Goal: Task Accomplishment & Management: Use online tool/utility

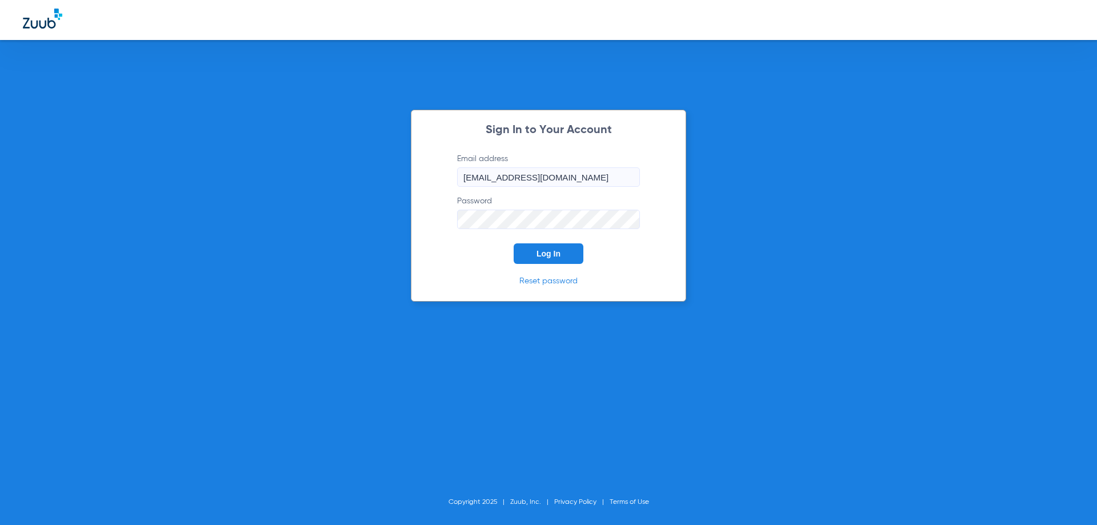
click at [558, 259] on button "Log In" at bounding box center [548, 253] width 70 height 21
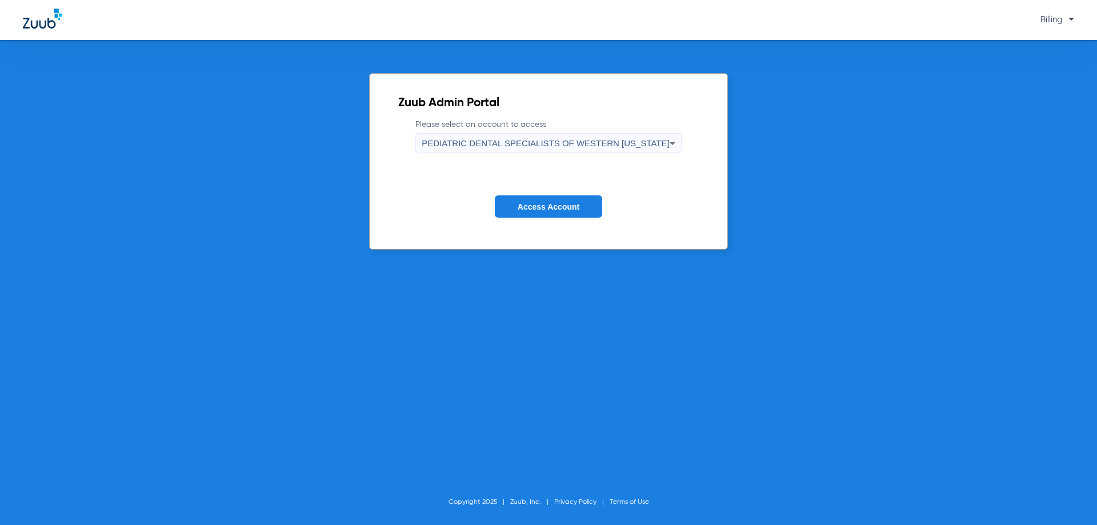
click at [549, 213] on button "Access Account" at bounding box center [548, 206] width 107 height 22
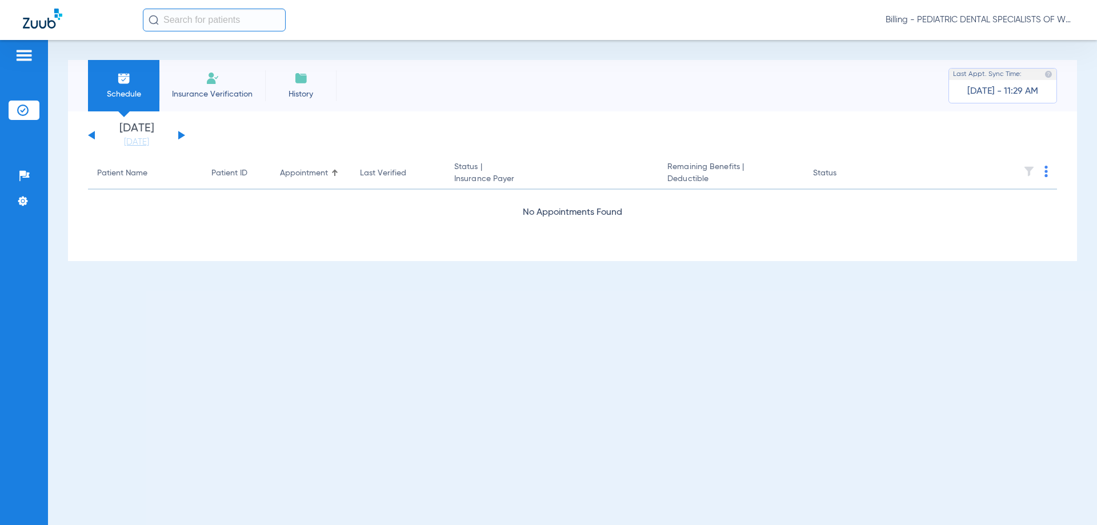
click at [989, 11] on div "Billing - PEDIATRIC DENTAL SPECIALISTS OF WESTERN [US_STATE]" at bounding box center [608, 20] width 931 height 23
click at [985, 21] on span "Billing - PEDIATRIC DENTAL SPECIALISTS OF WESTERN [US_STATE]" at bounding box center [979, 19] width 188 height 11
click at [1008, 39] on span "Account Selection" at bounding box center [1031, 41] width 64 height 8
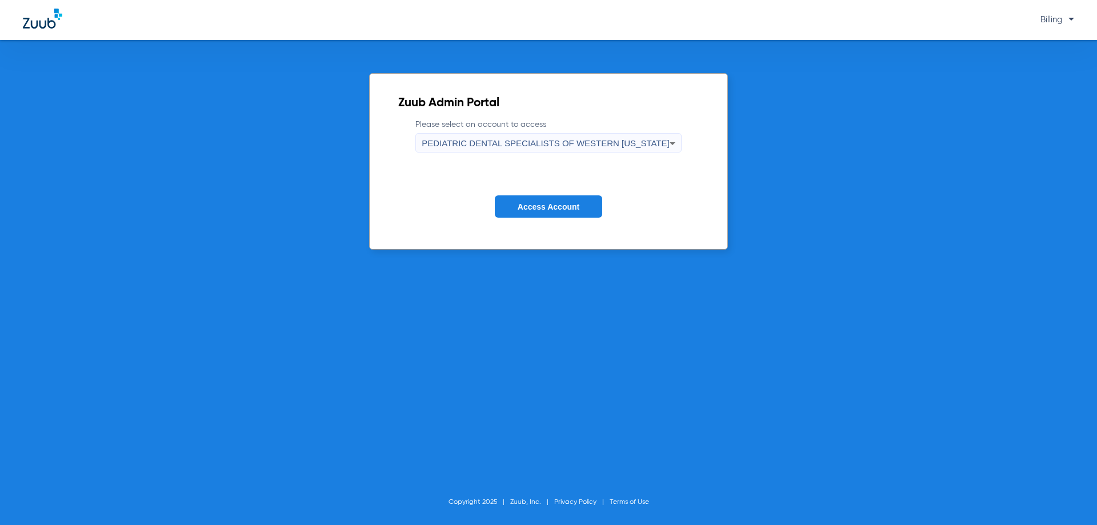
click at [645, 136] on div "PEDIATRIC DENTAL SPECIALISTS OF WESTERN [US_STATE]" at bounding box center [544, 143] width 247 height 19
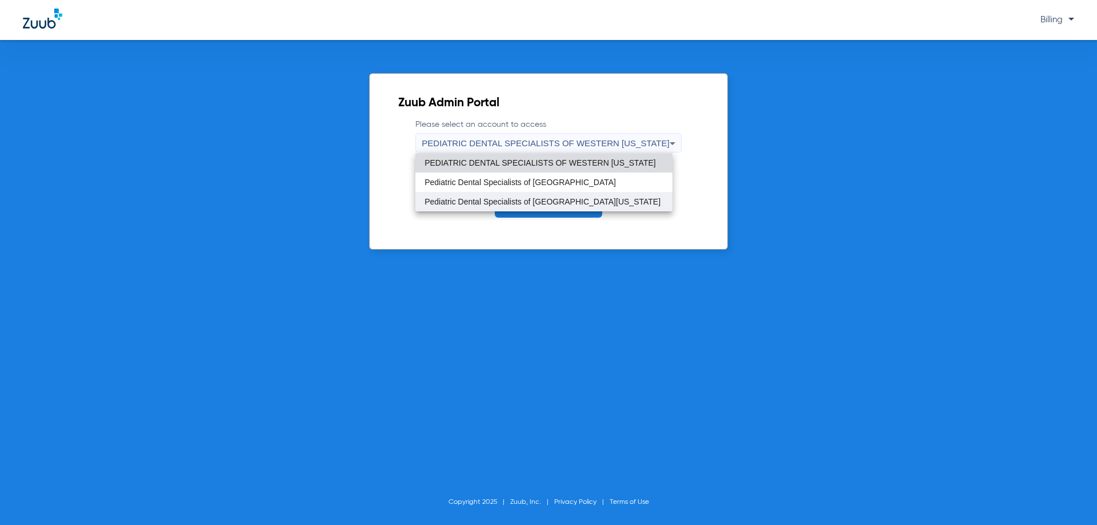
click at [567, 196] on mat-option "Pediatric Dental Specialists of [GEOGRAPHIC_DATA][US_STATE]" at bounding box center [543, 201] width 257 height 19
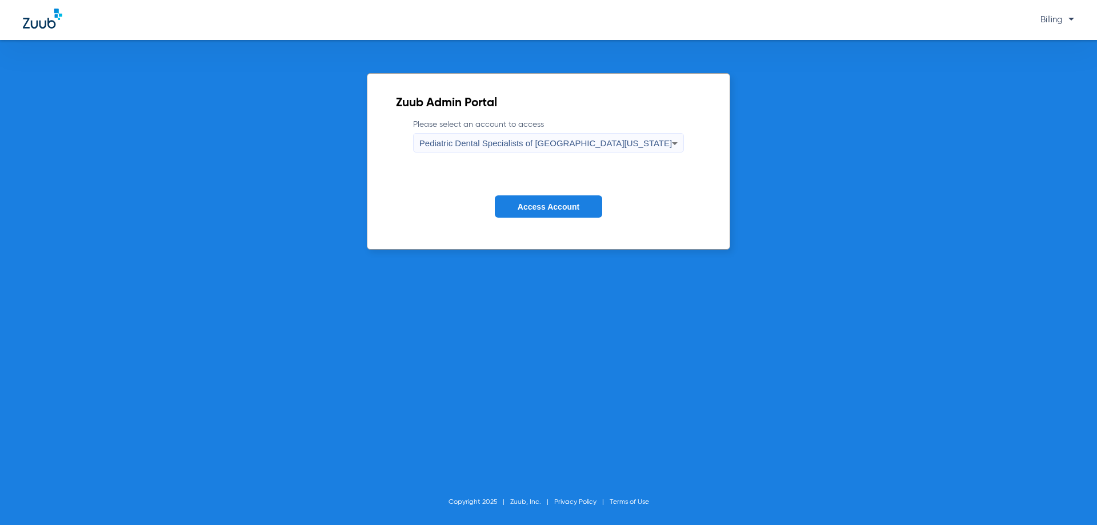
click at [567, 196] on button "Access Account" at bounding box center [548, 206] width 107 height 22
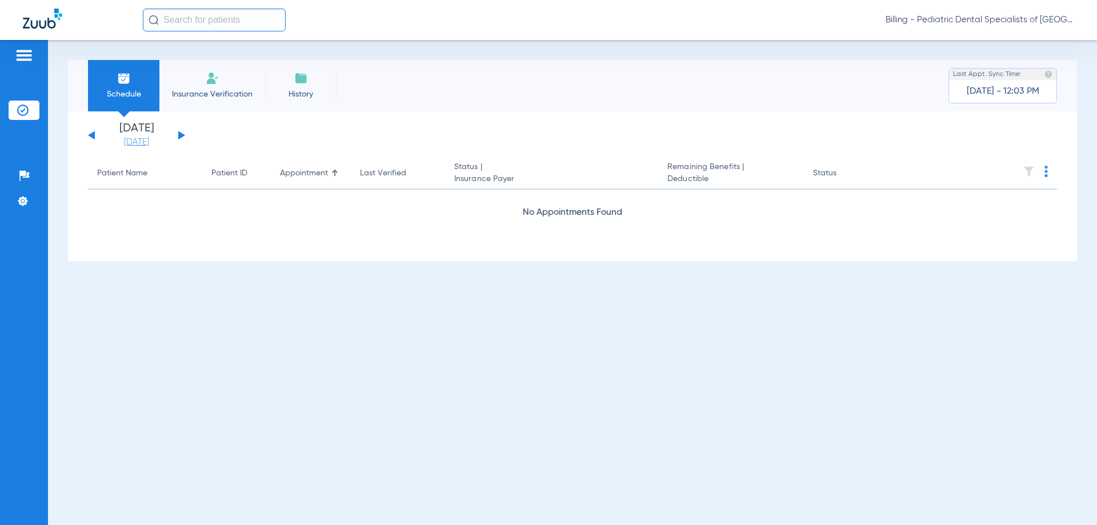
click at [127, 143] on link "[DATE]" at bounding box center [136, 141] width 69 height 11
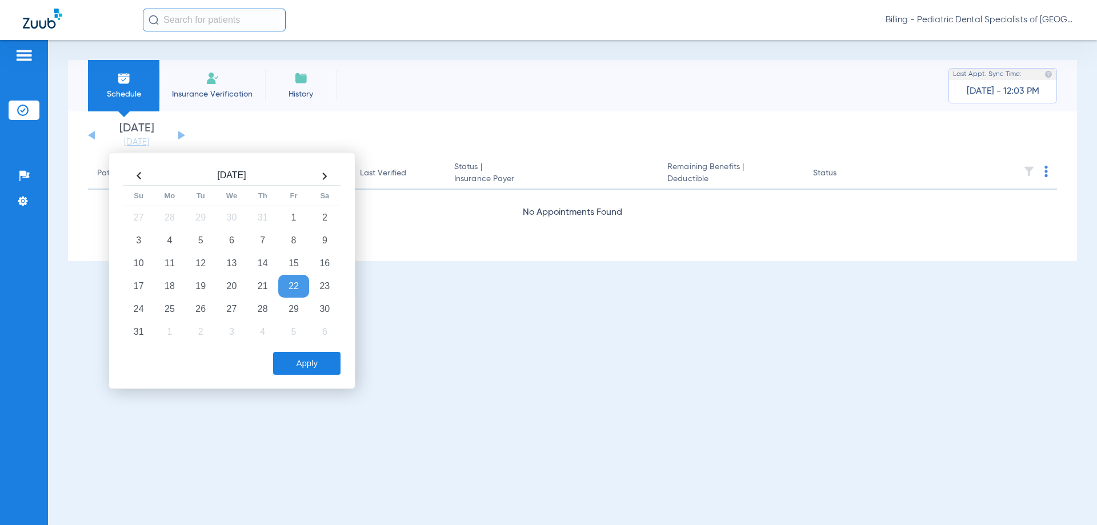
click at [326, 180] on th at bounding box center [324, 176] width 31 height 18
click at [135, 174] on th at bounding box center [138, 176] width 31 height 18
click at [328, 178] on th at bounding box center [324, 176] width 31 height 18
click at [238, 236] on td "10" at bounding box center [231, 240] width 31 height 23
drag, startPoint x: 291, startPoint y: 364, endPoint x: 281, endPoint y: 369, distance: 10.7
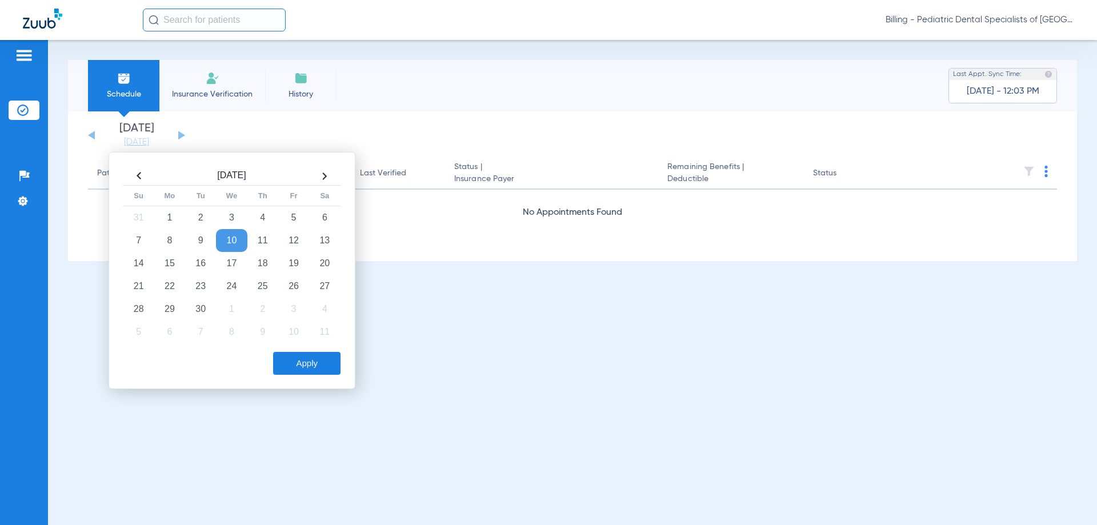
click at [291, 364] on button "Apply" at bounding box center [306, 363] width 67 height 23
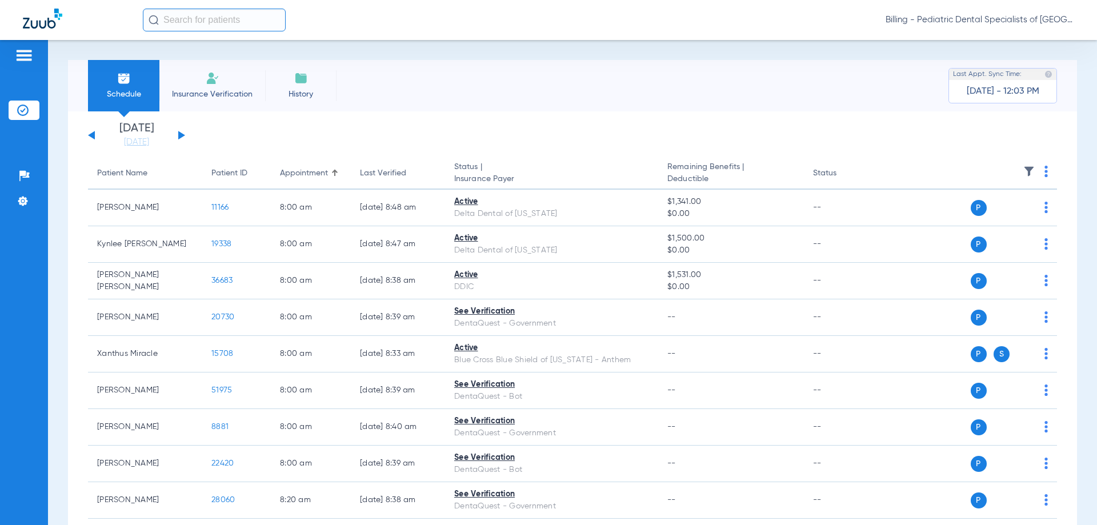
click at [177, 133] on div "[DATE] [DATE] [DATE] [DATE] [DATE] [DATE] [DATE] [DATE] [DATE] [DATE] [DATE] [D…" at bounding box center [136, 135] width 97 height 25
click at [181, 133] on button at bounding box center [181, 135] width 7 height 9
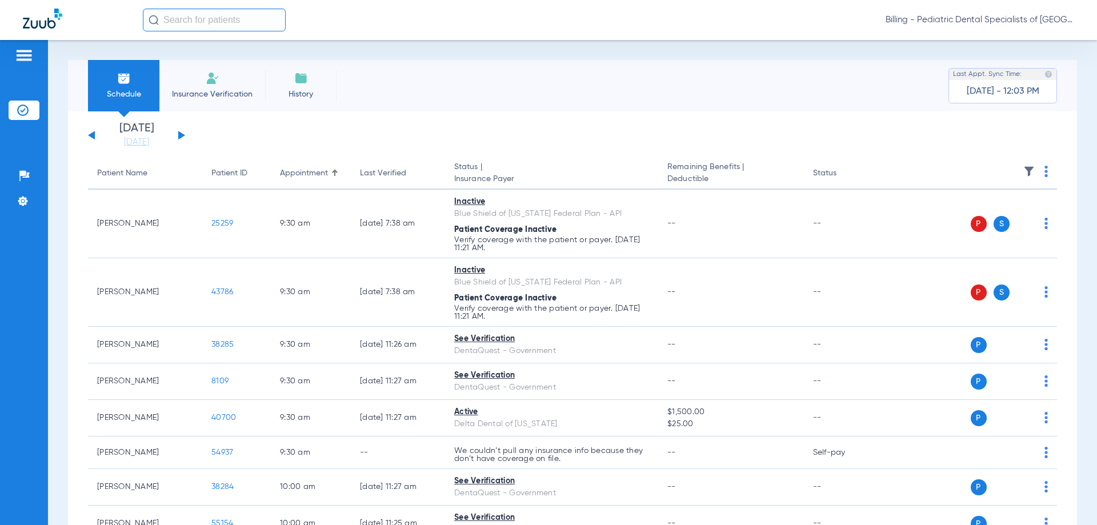
click at [179, 134] on button at bounding box center [181, 135] width 7 height 9
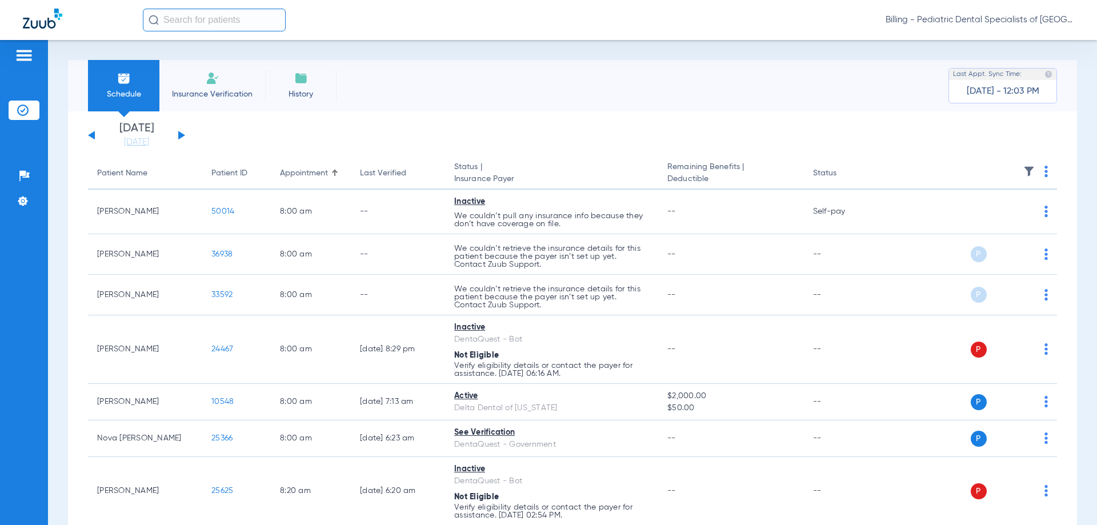
click at [1044, 169] on img at bounding box center [1045, 171] width 3 height 11
click at [1009, 209] on button "Verify All" at bounding box center [994, 216] width 90 height 23
